Goal: Task Accomplishment & Management: Complete application form

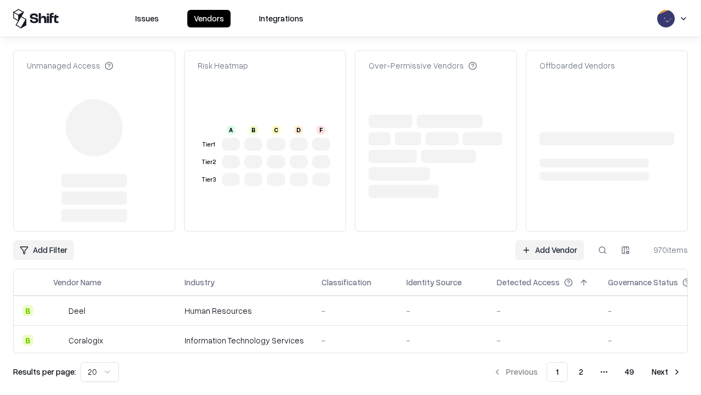
click at [550, 240] on link "Add Vendor" at bounding box center [550, 250] width 68 height 20
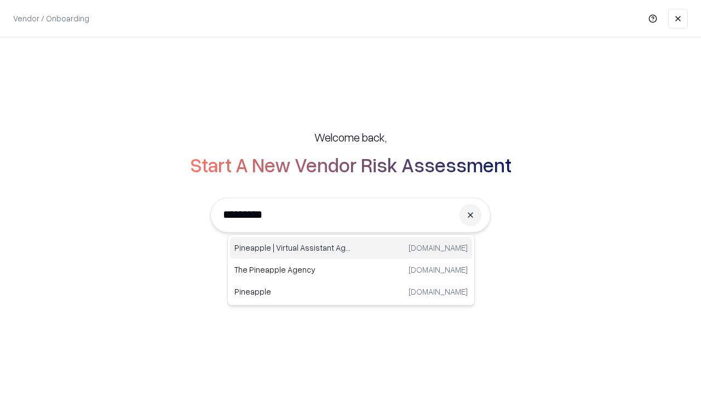
click at [351, 248] on div "Pineapple | Virtual Assistant Agency [DOMAIN_NAME]" at bounding box center [351, 248] width 242 height 22
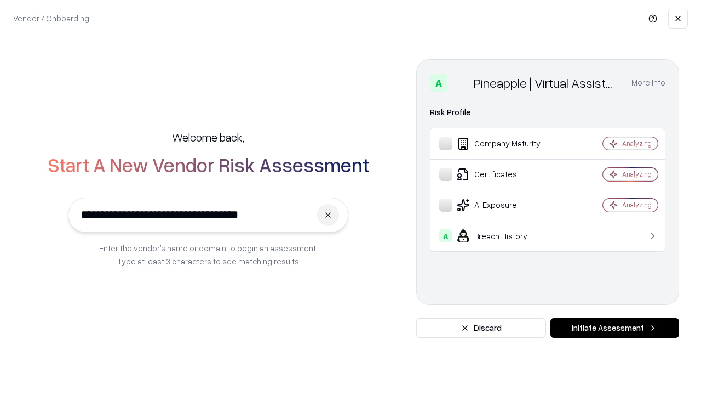
type input "**********"
click at [615, 328] on button "Initiate Assessment" at bounding box center [615, 328] width 129 height 20
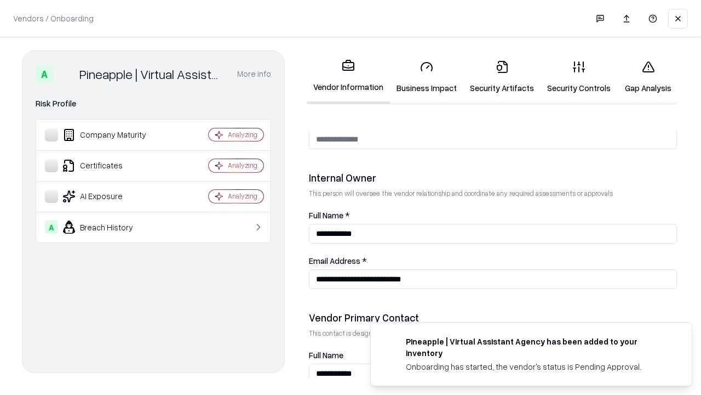
scroll to position [568, 0]
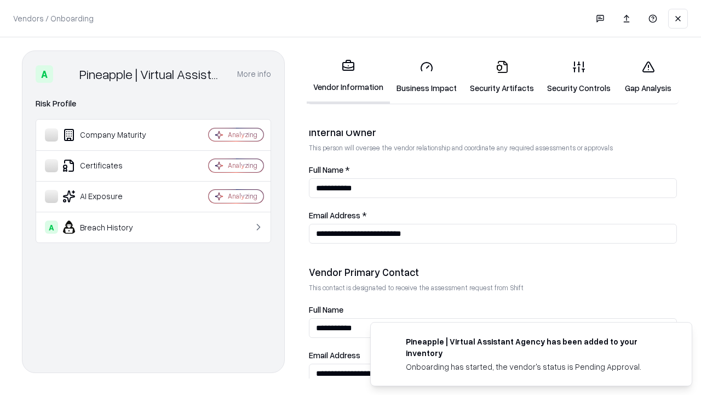
click at [502, 77] on link "Security Artifacts" at bounding box center [502, 77] width 77 height 51
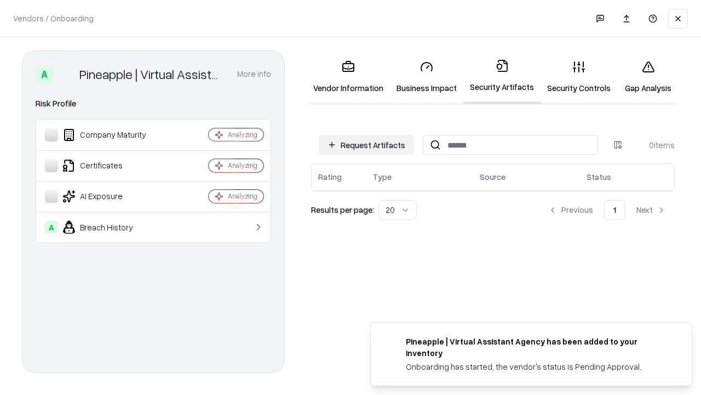
click at [367, 145] on button "Request Artifacts" at bounding box center [366, 145] width 95 height 20
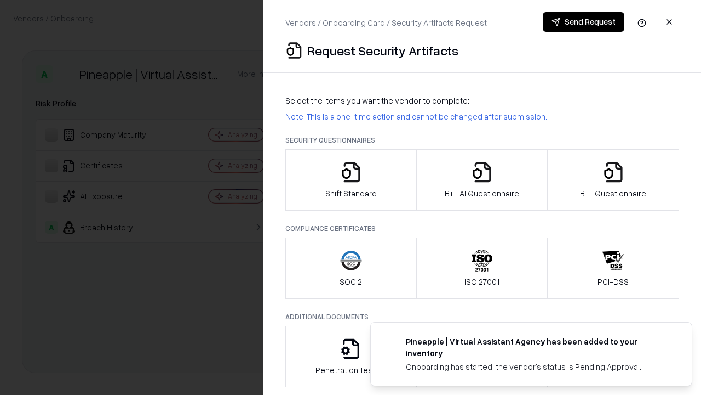
click at [613, 180] on icon "button" at bounding box center [614, 172] width 22 height 22
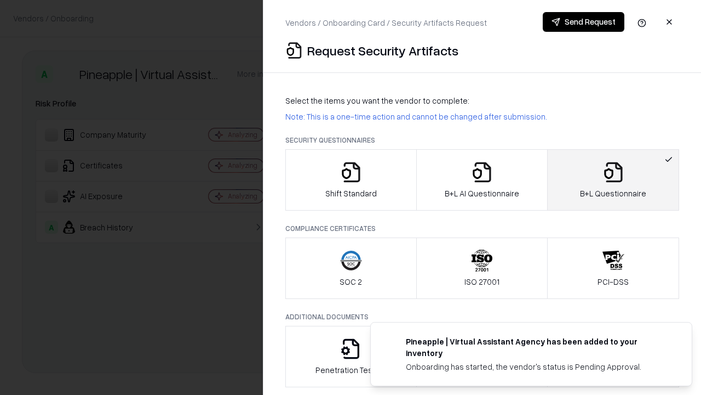
click at [482, 180] on icon "button" at bounding box center [482, 172] width 22 height 22
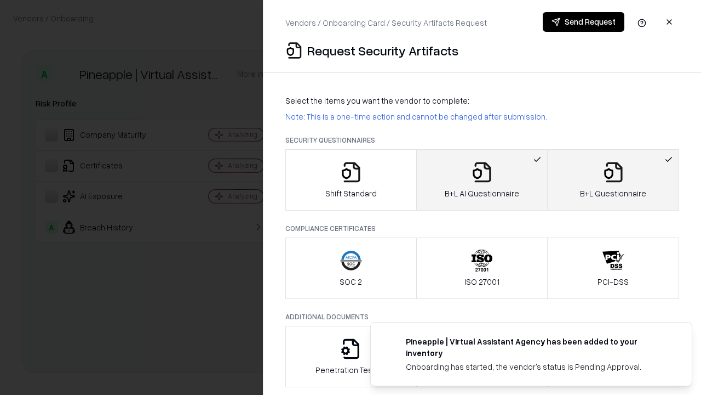
click at [584, 22] on button "Send Request" at bounding box center [584, 22] width 82 height 20
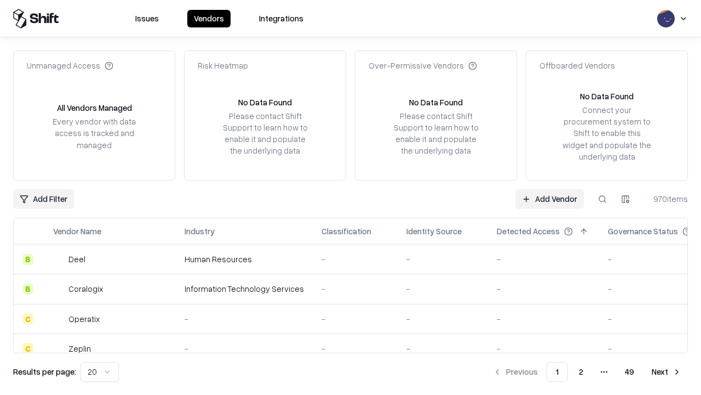
click at [550, 198] on link "Add Vendor" at bounding box center [550, 199] width 68 height 20
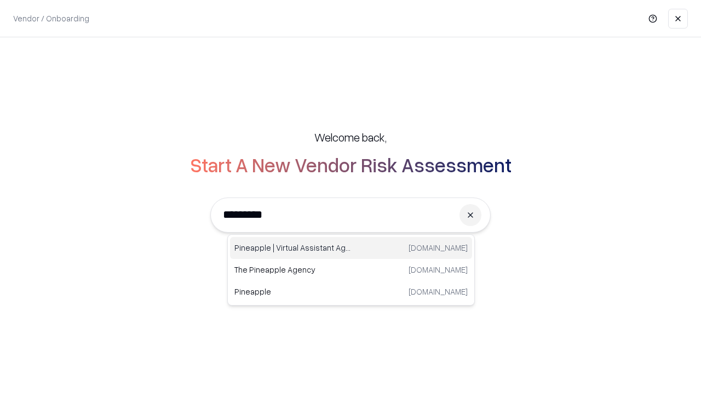
click at [351, 248] on div "Pineapple | Virtual Assistant Agency [DOMAIN_NAME]" at bounding box center [351, 248] width 242 height 22
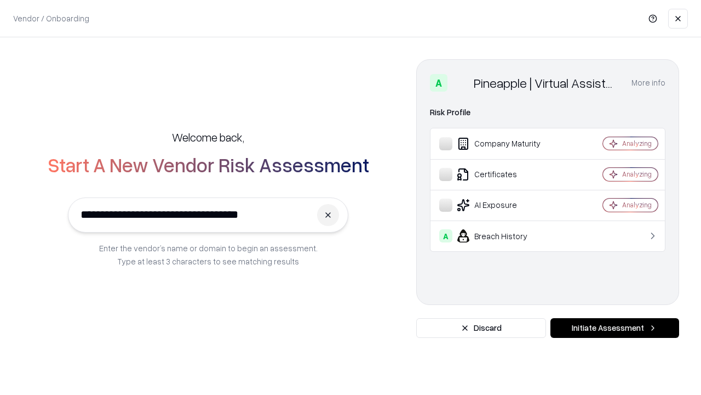
type input "**********"
click at [615, 328] on button "Initiate Assessment" at bounding box center [615, 328] width 129 height 20
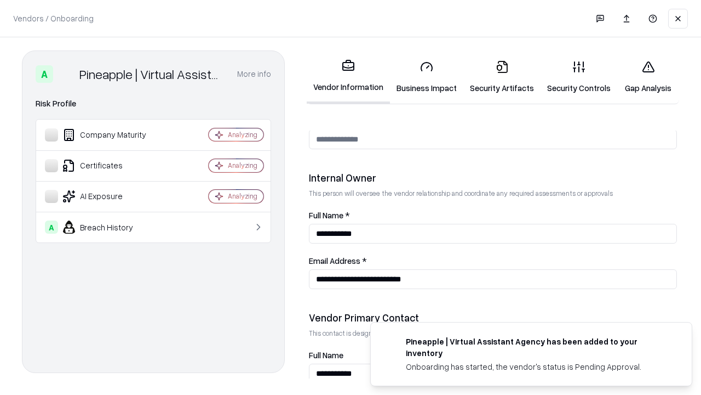
scroll to position [568, 0]
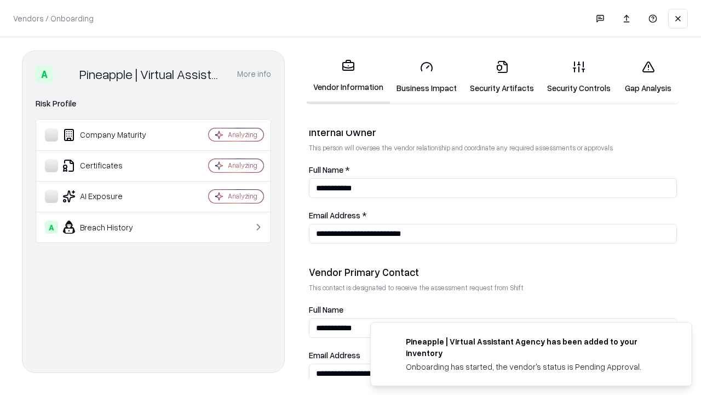
click at [648, 77] on link "Gap Analysis" at bounding box center [649, 77] width 62 height 51
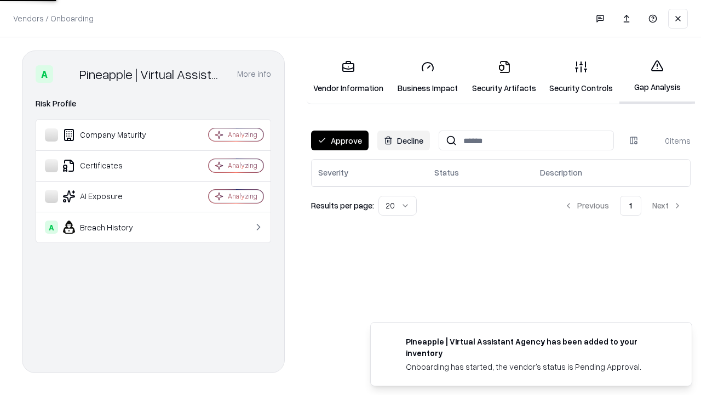
click at [340, 140] on button "Approve" at bounding box center [340, 140] width 58 height 20
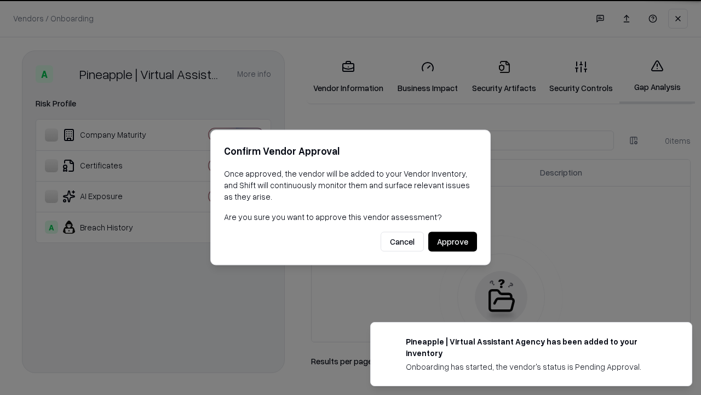
click at [453, 241] on button "Approve" at bounding box center [453, 242] width 49 height 20
